Goal: Find specific page/section

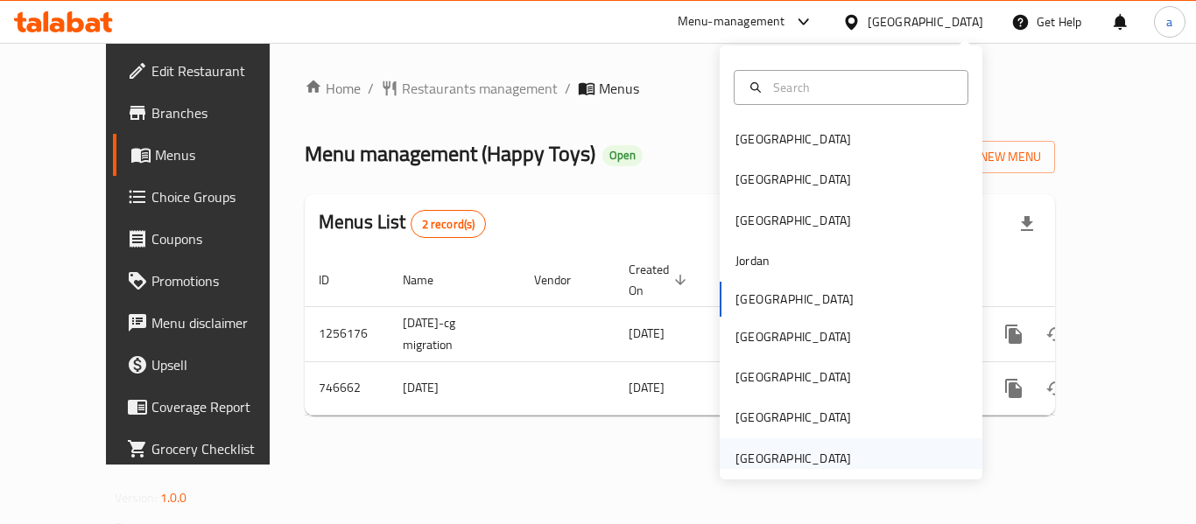
click at [767, 465] on div "[GEOGRAPHIC_DATA]" at bounding box center [793, 458] width 116 height 19
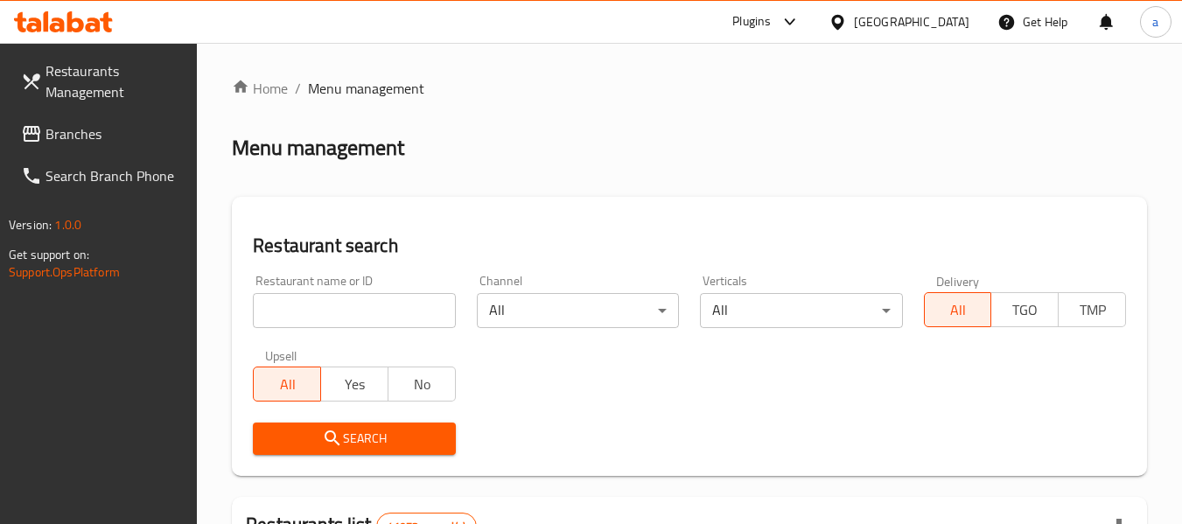
click at [52, 130] on span "Branches" at bounding box center [115, 133] width 138 height 21
